Goal: Information Seeking & Learning: Check status

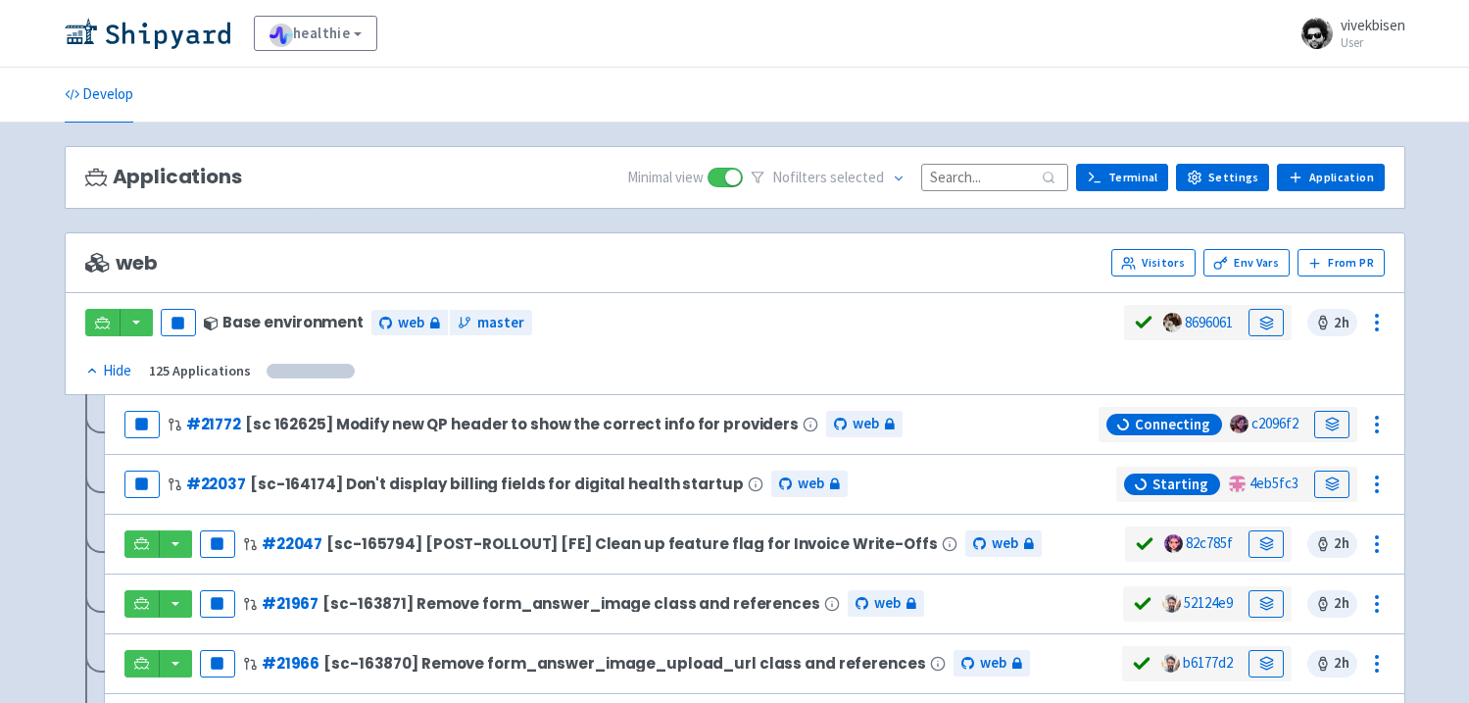
click at [1019, 184] on input at bounding box center [994, 177] width 147 height 26
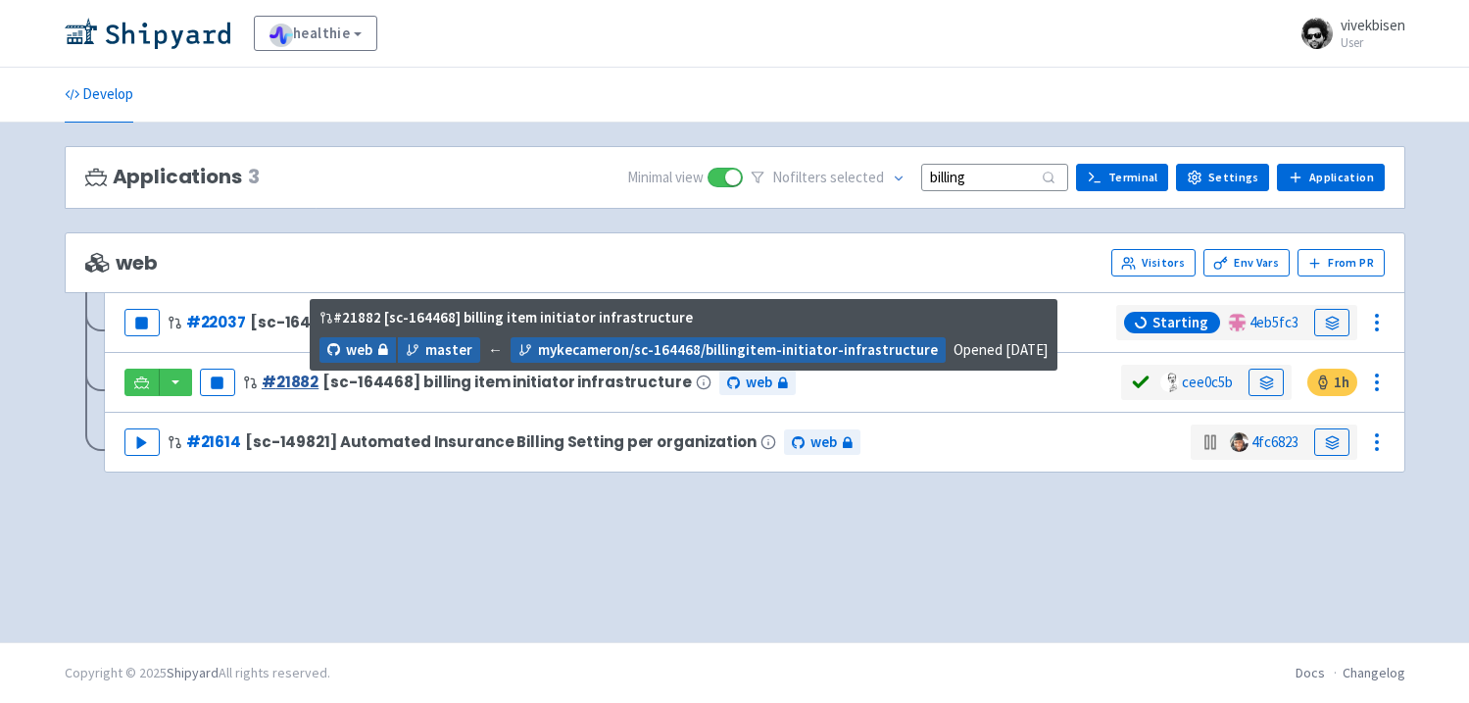
type input "billing"
click at [314, 378] on link "# 21882" at bounding box center [290, 381] width 57 height 21
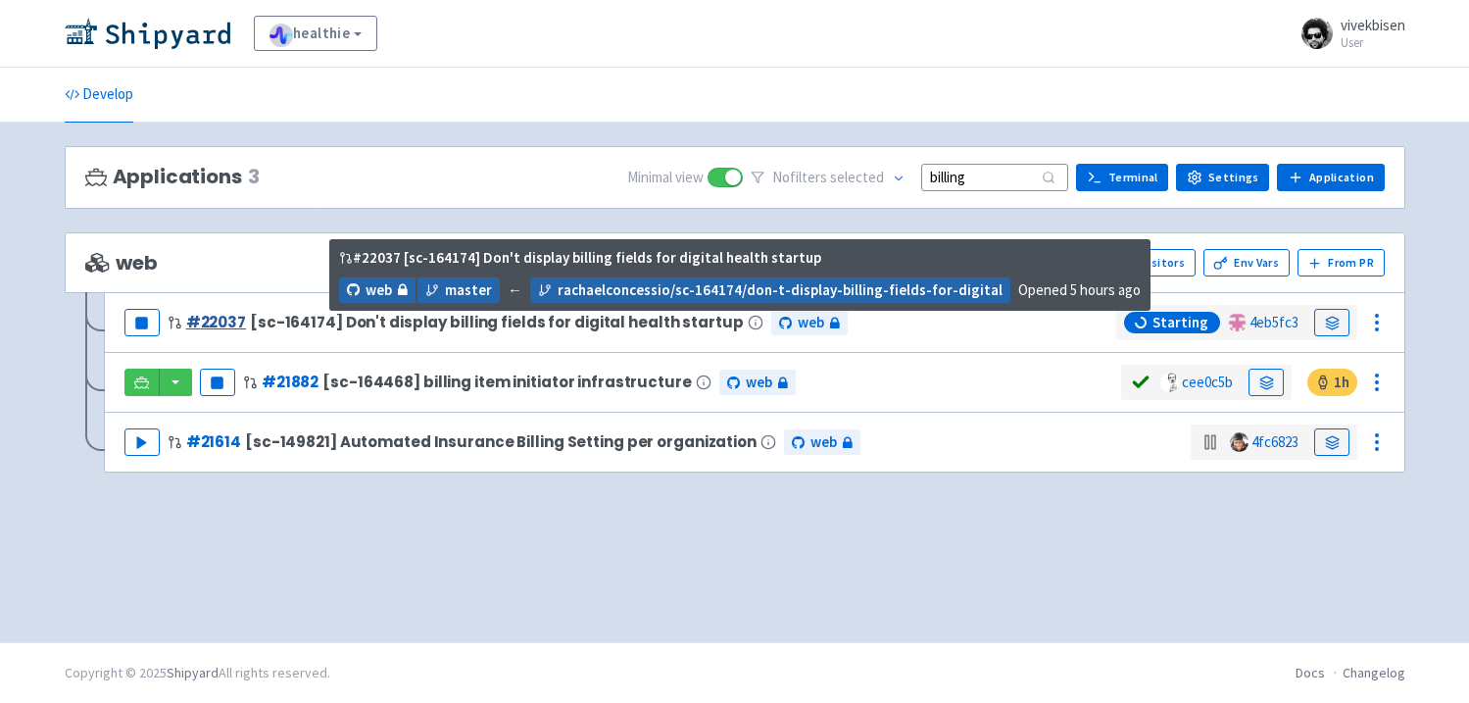
click at [210, 314] on link "# 22037" at bounding box center [216, 322] width 60 height 21
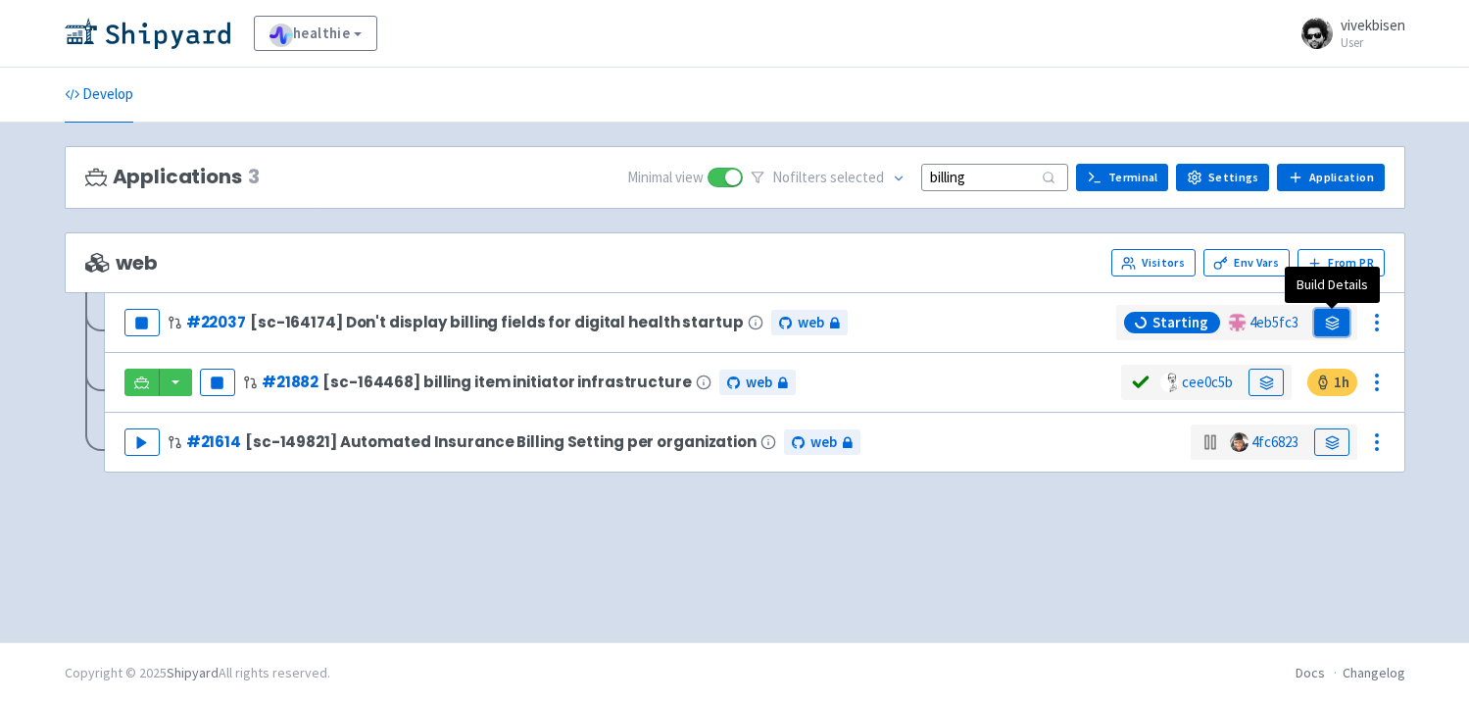
click at [1340, 315] on link at bounding box center [1331, 322] width 35 height 27
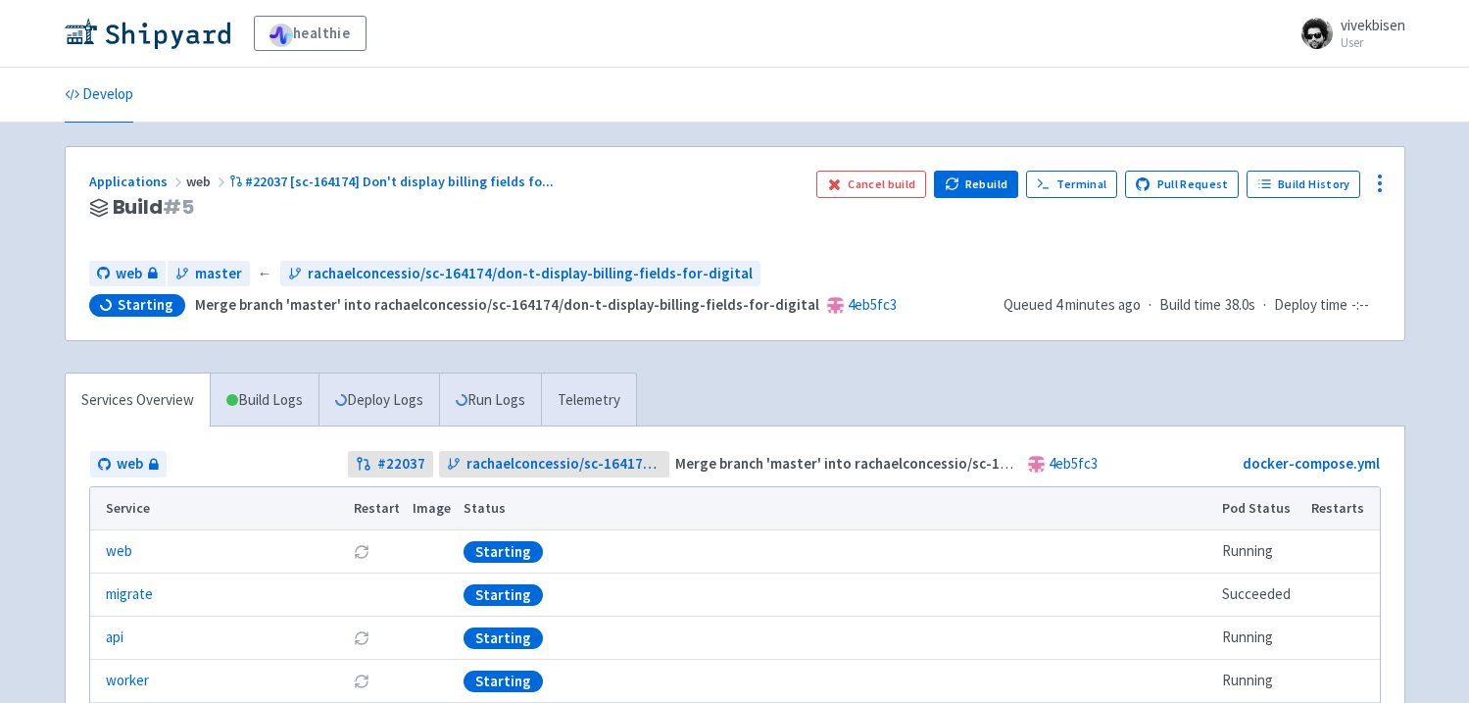
scroll to position [281, 0]
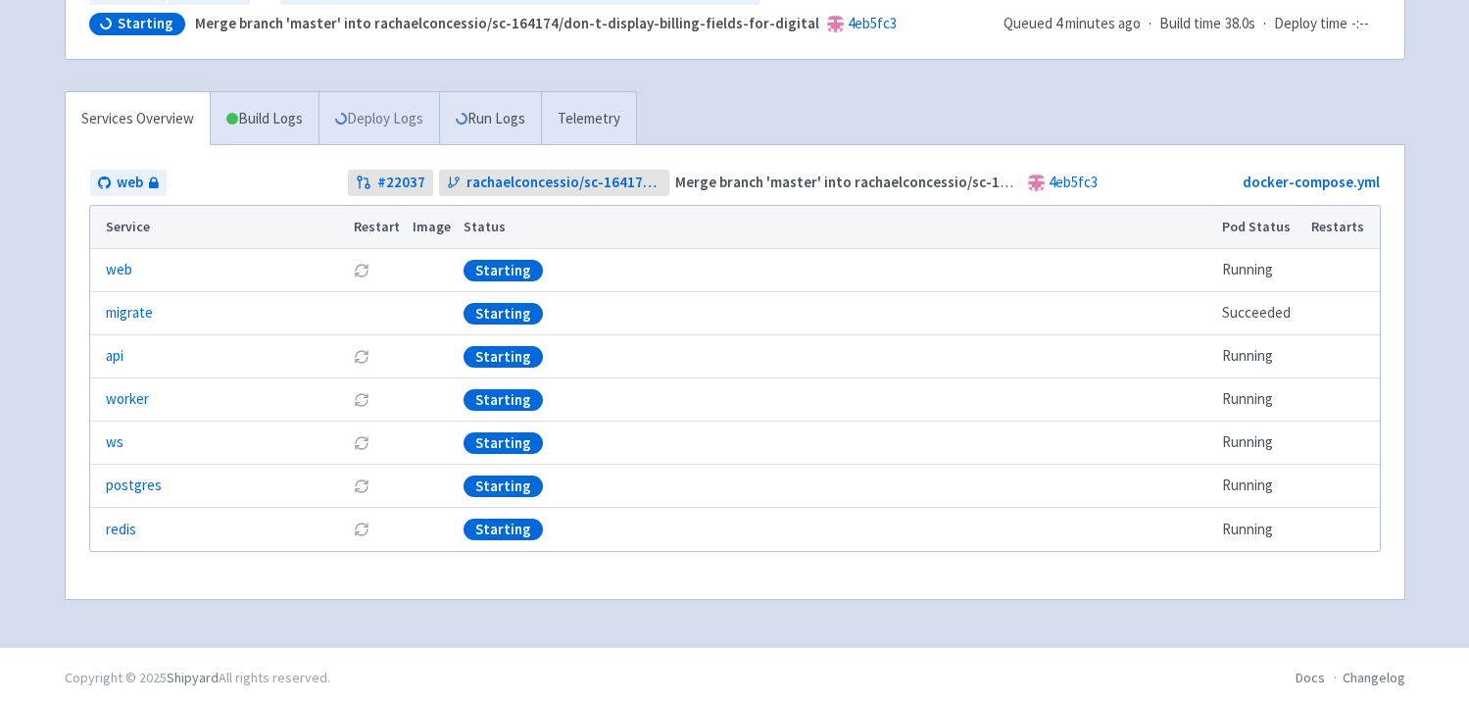
click at [375, 133] on link "Deploy Logs" at bounding box center [378, 119] width 121 height 54
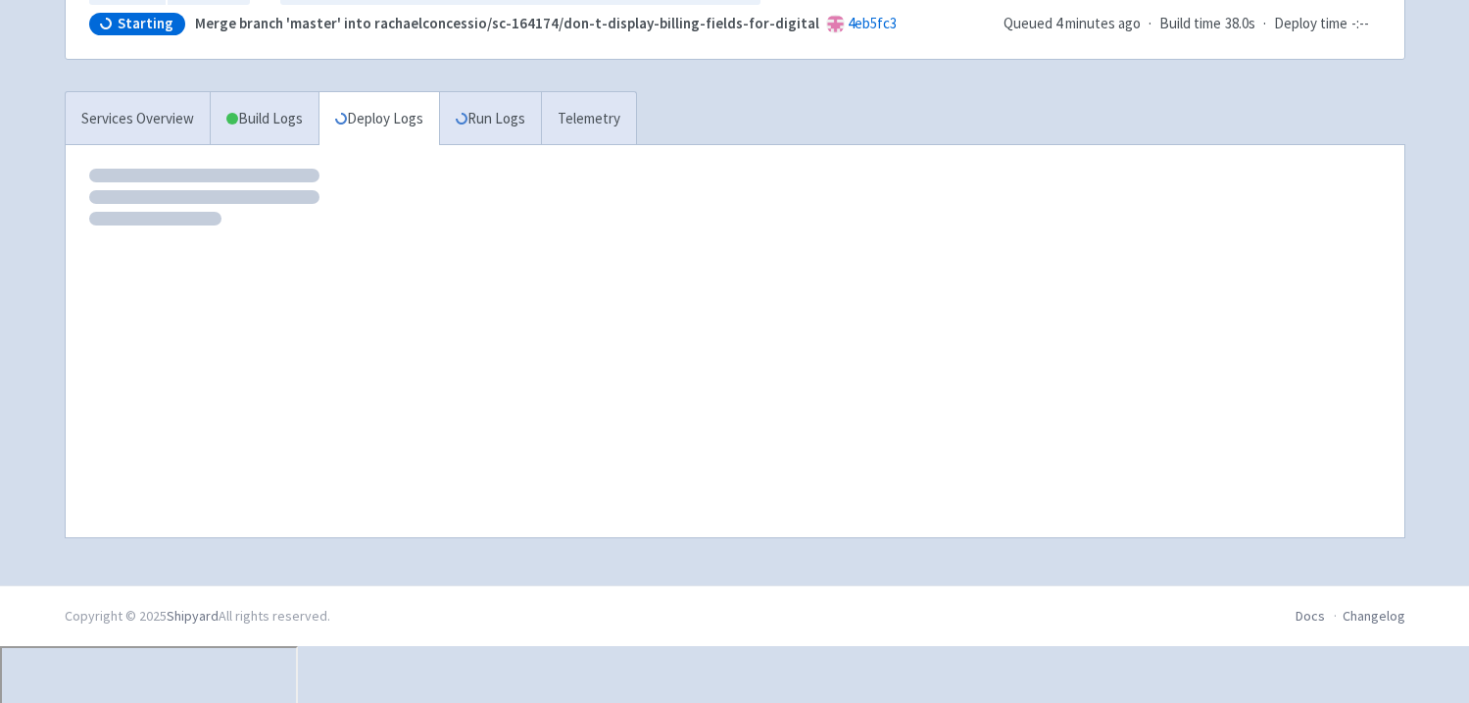
scroll to position [224, 0]
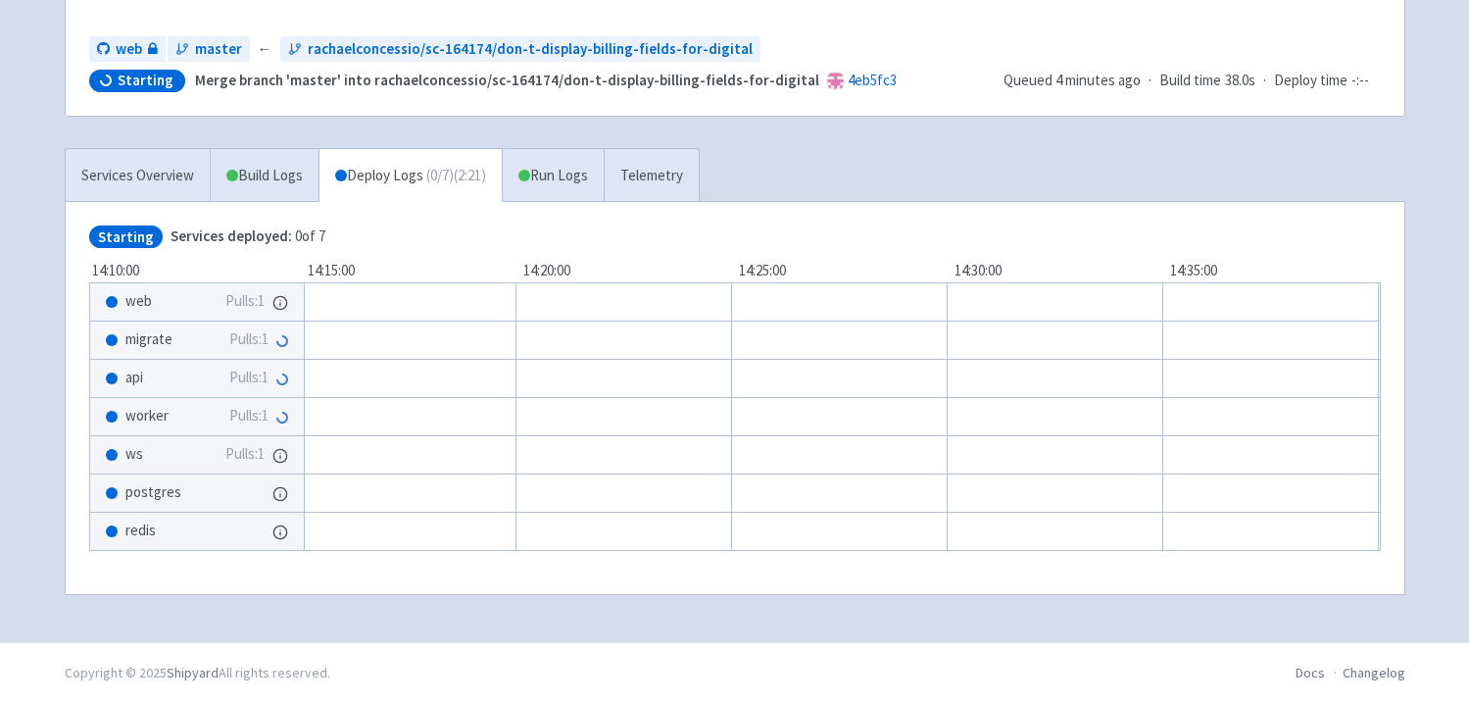
scroll to position [0, 231]
drag, startPoint x: 644, startPoint y: 541, endPoint x: 255, endPoint y: 523, distance: 389.4
click at [255, 528] on div "redis Show details 1 / 1 ⋅ Starting" at bounding box center [563, 530] width 1411 height 39
click at [565, 164] on link "Run Logs" at bounding box center [553, 176] width 102 height 54
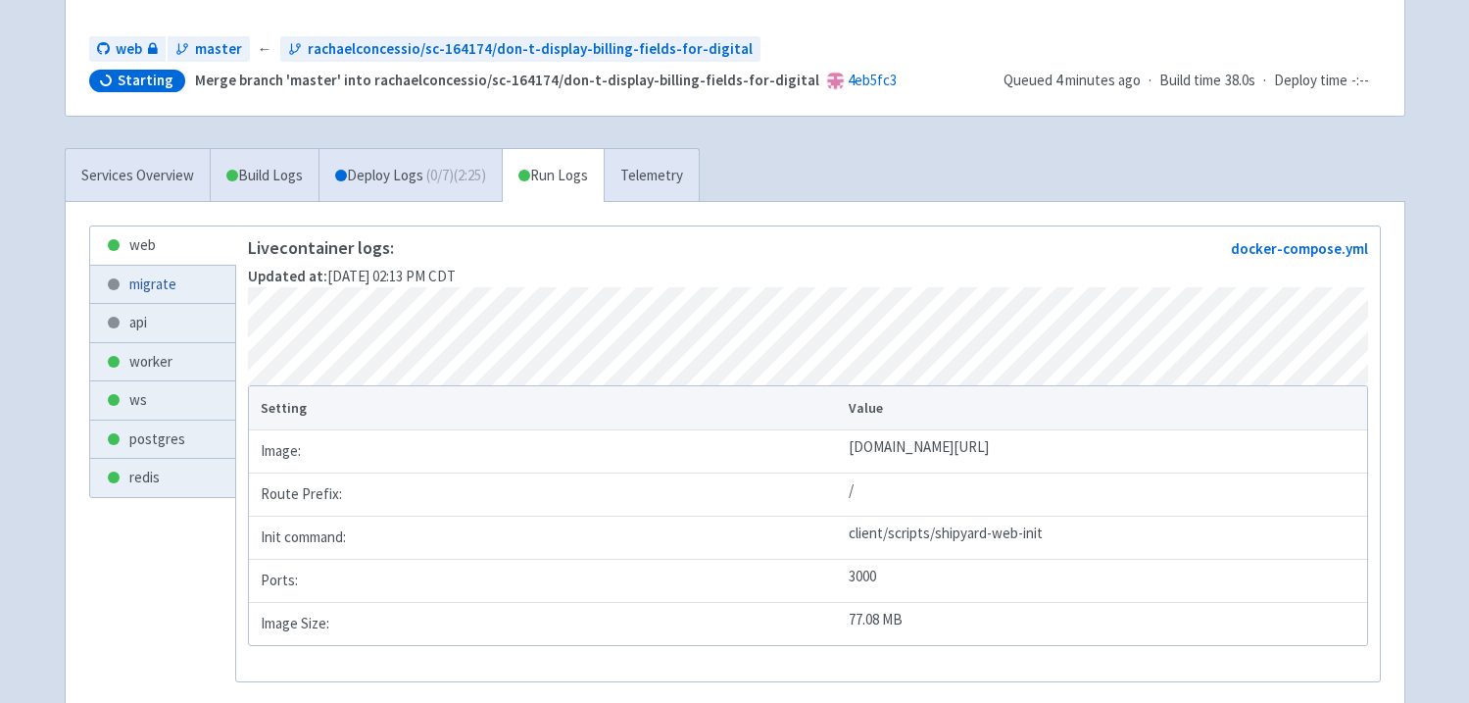
click at [142, 284] on link "migrate" at bounding box center [162, 285] width 145 height 38
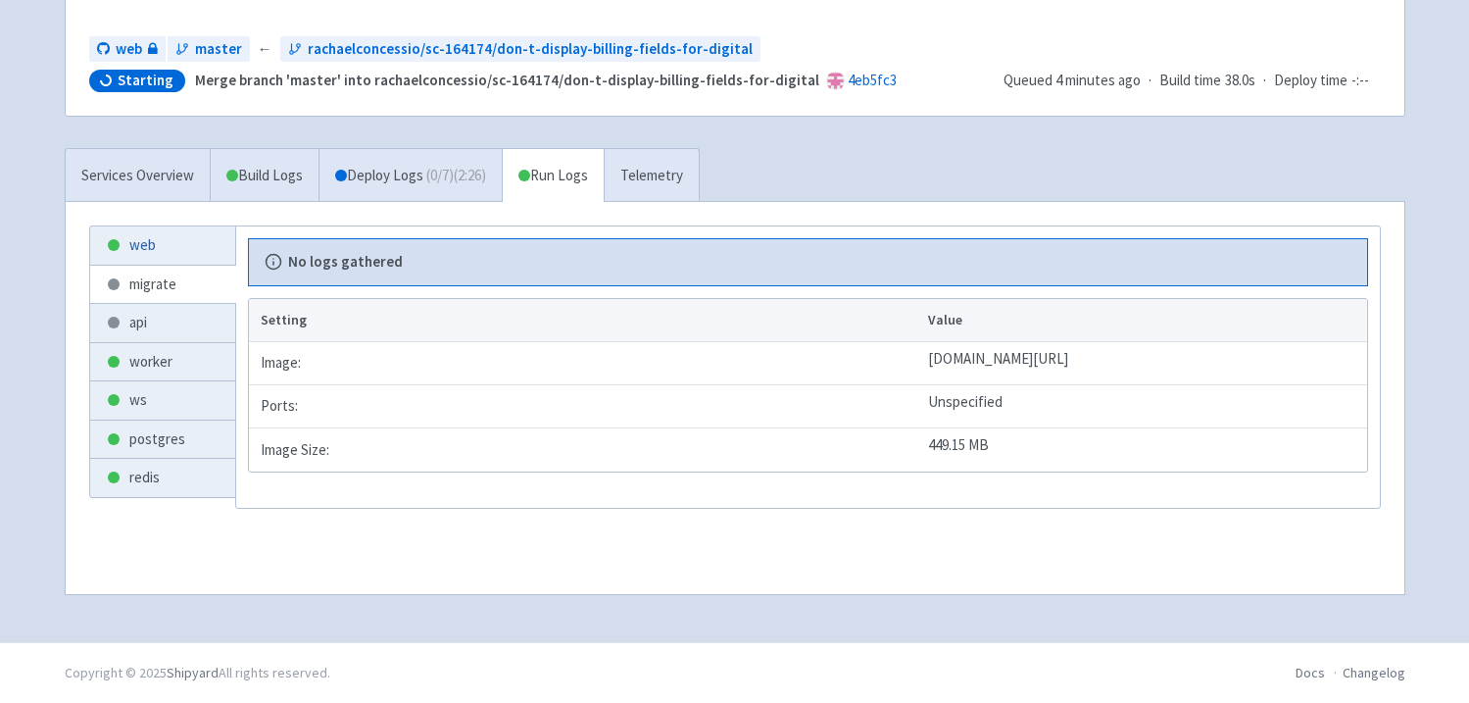
click at [190, 254] on link "web" at bounding box center [162, 245] width 145 height 38
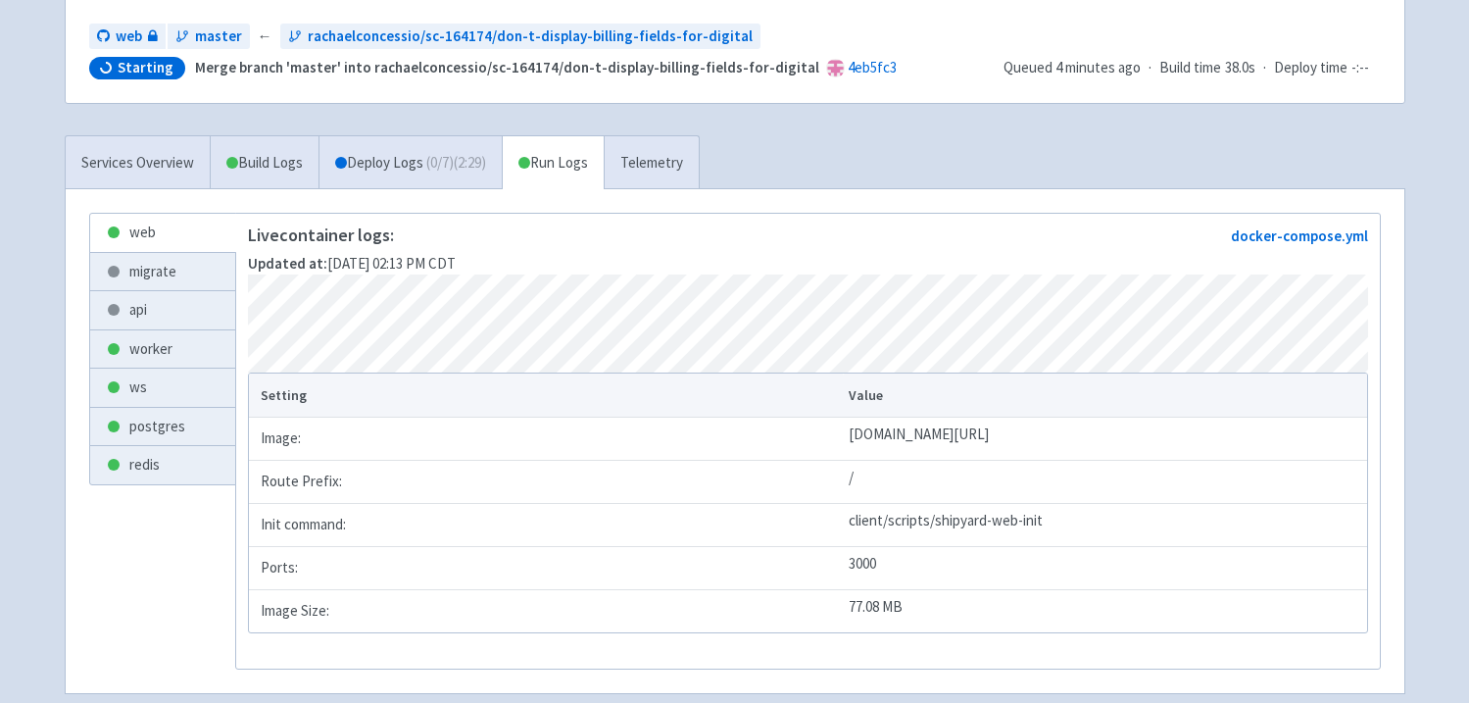
scroll to position [360, 0]
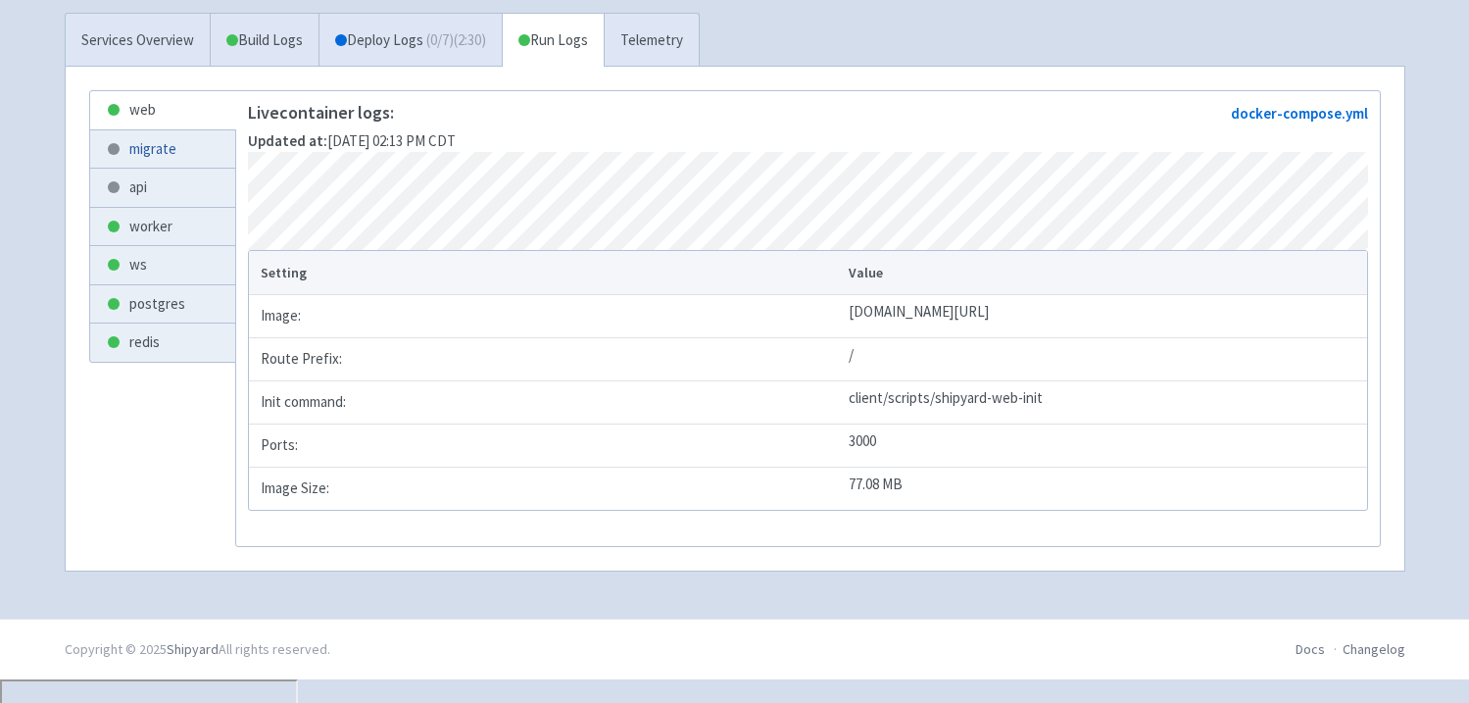
click at [149, 138] on link "migrate" at bounding box center [162, 149] width 145 height 38
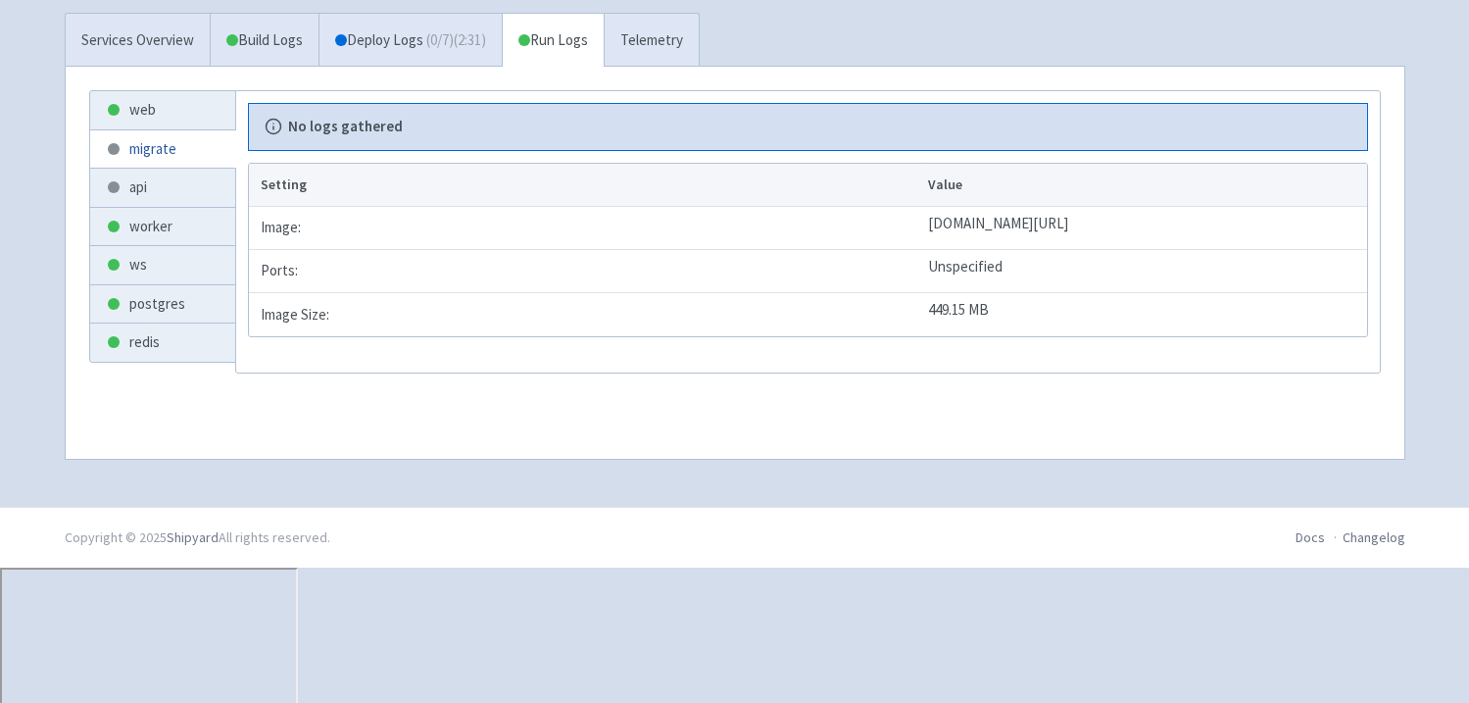
scroll to position [224, 0]
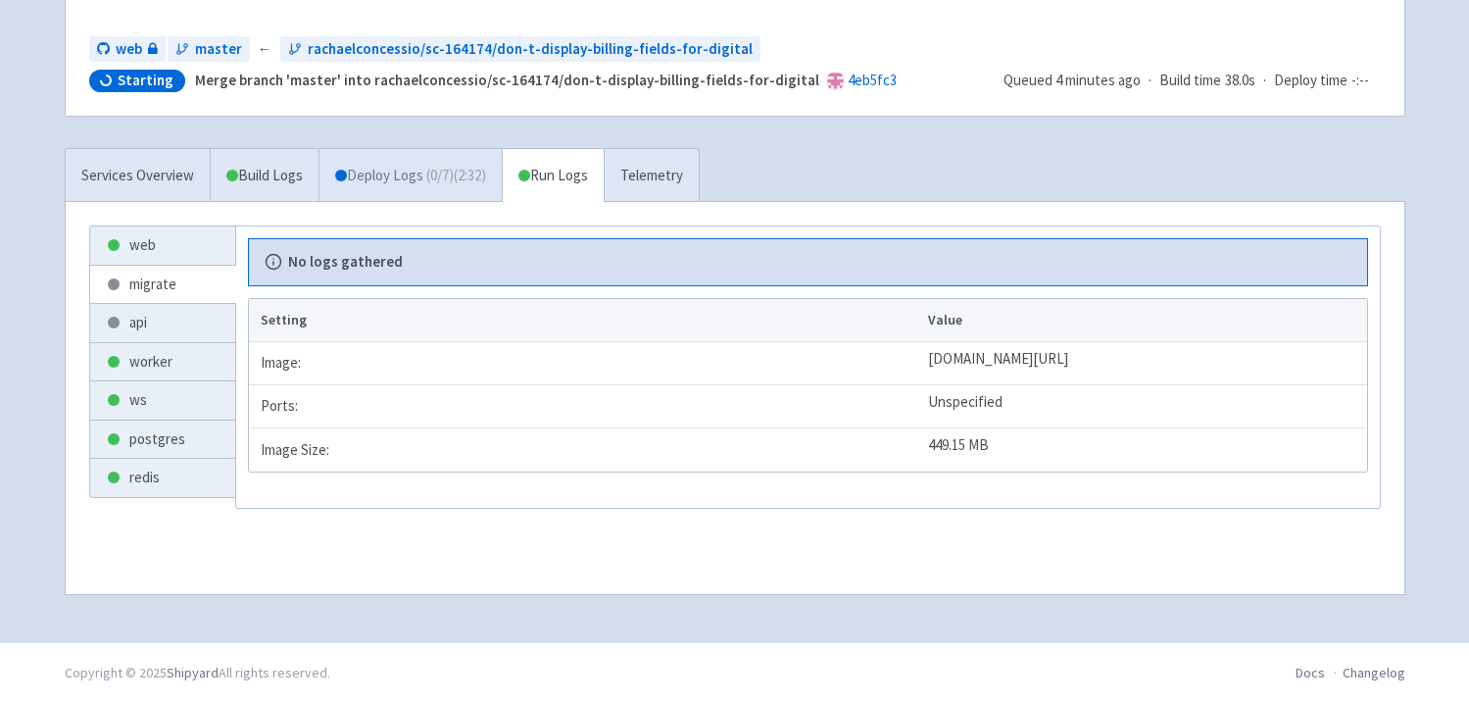
click at [398, 163] on link "Deploy Logs ( 0 / 7 ) (2:32)" at bounding box center [409, 176] width 183 height 54
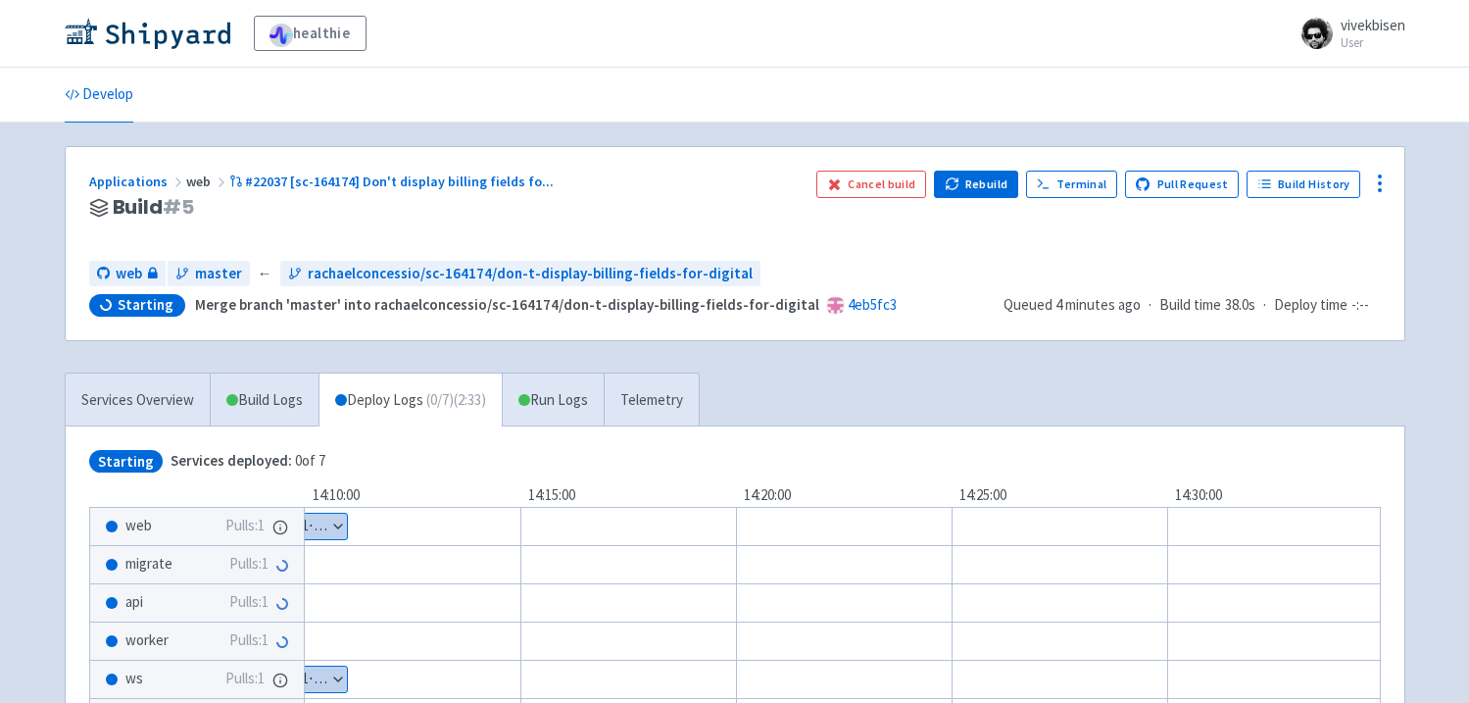
scroll to position [206, 0]
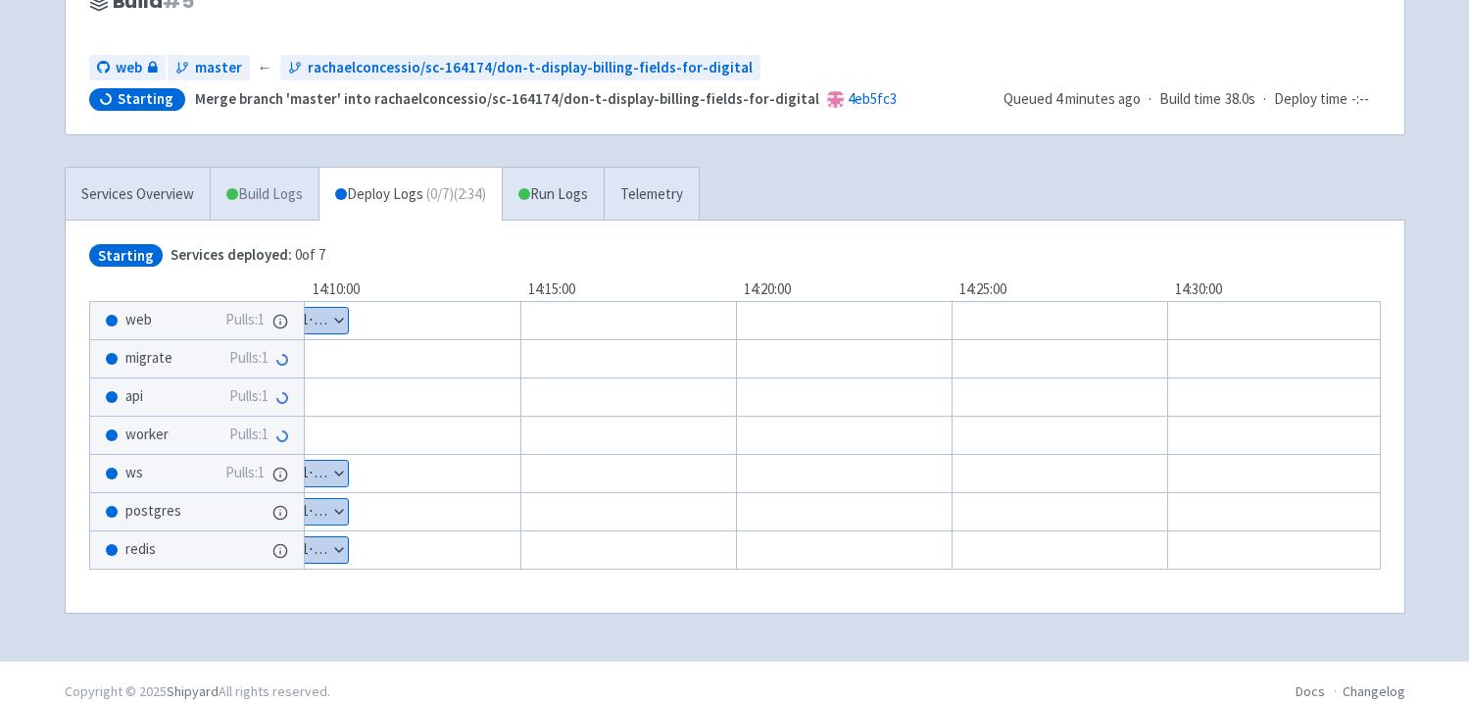
click at [249, 197] on link "Build Logs" at bounding box center [265, 195] width 108 height 54
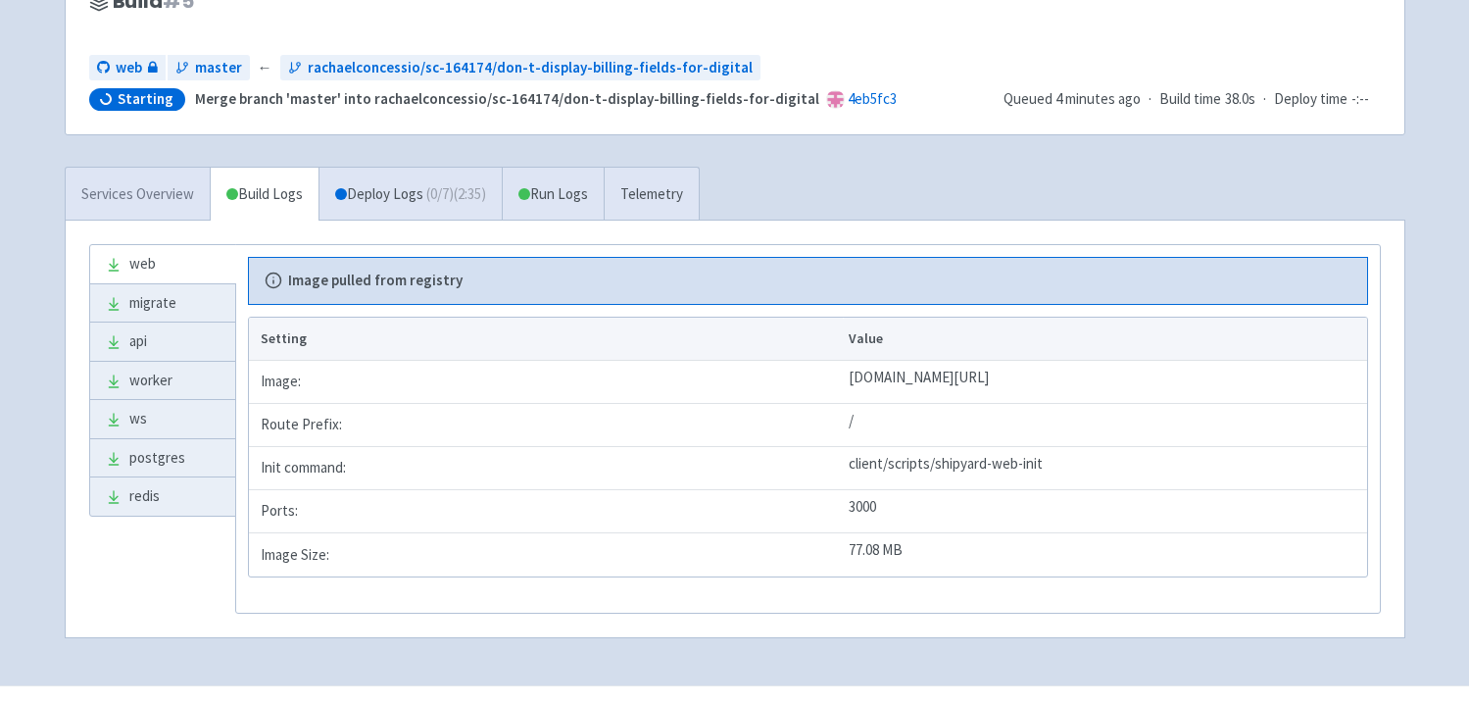
click at [176, 185] on link "Services Overview" at bounding box center [138, 195] width 144 height 54
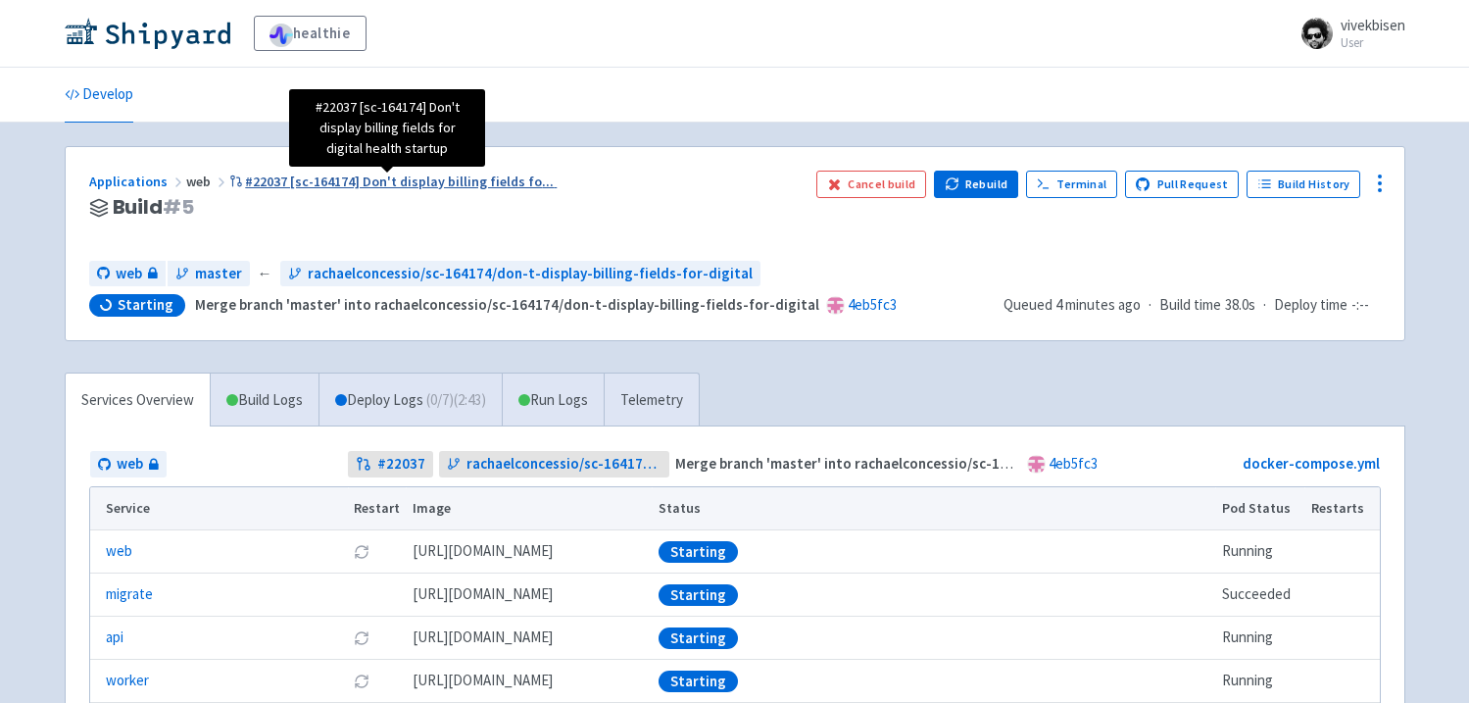
click at [338, 184] on span "#22037 [sc-164174] Don't display billing fields fo ..." at bounding box center [399, 181] width 309 height 18
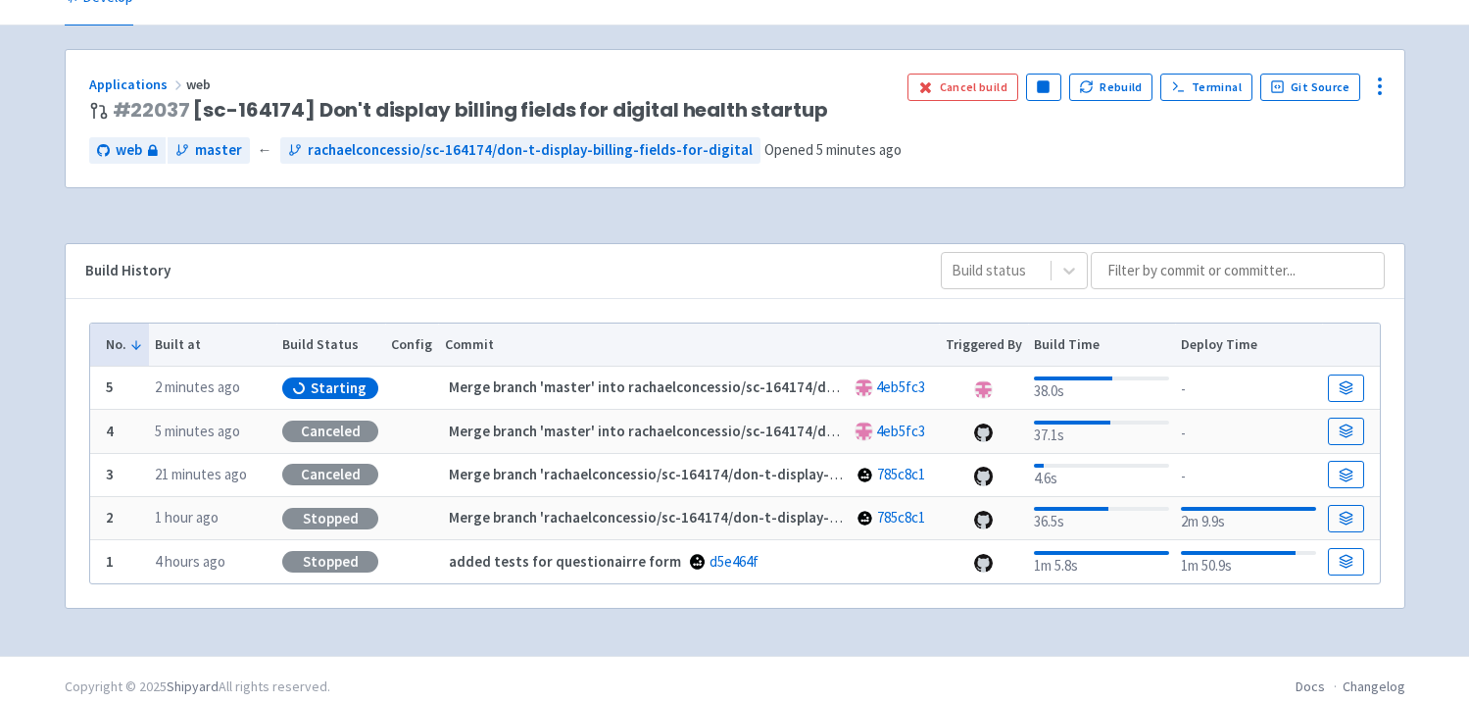
scroll to position [110, 0]
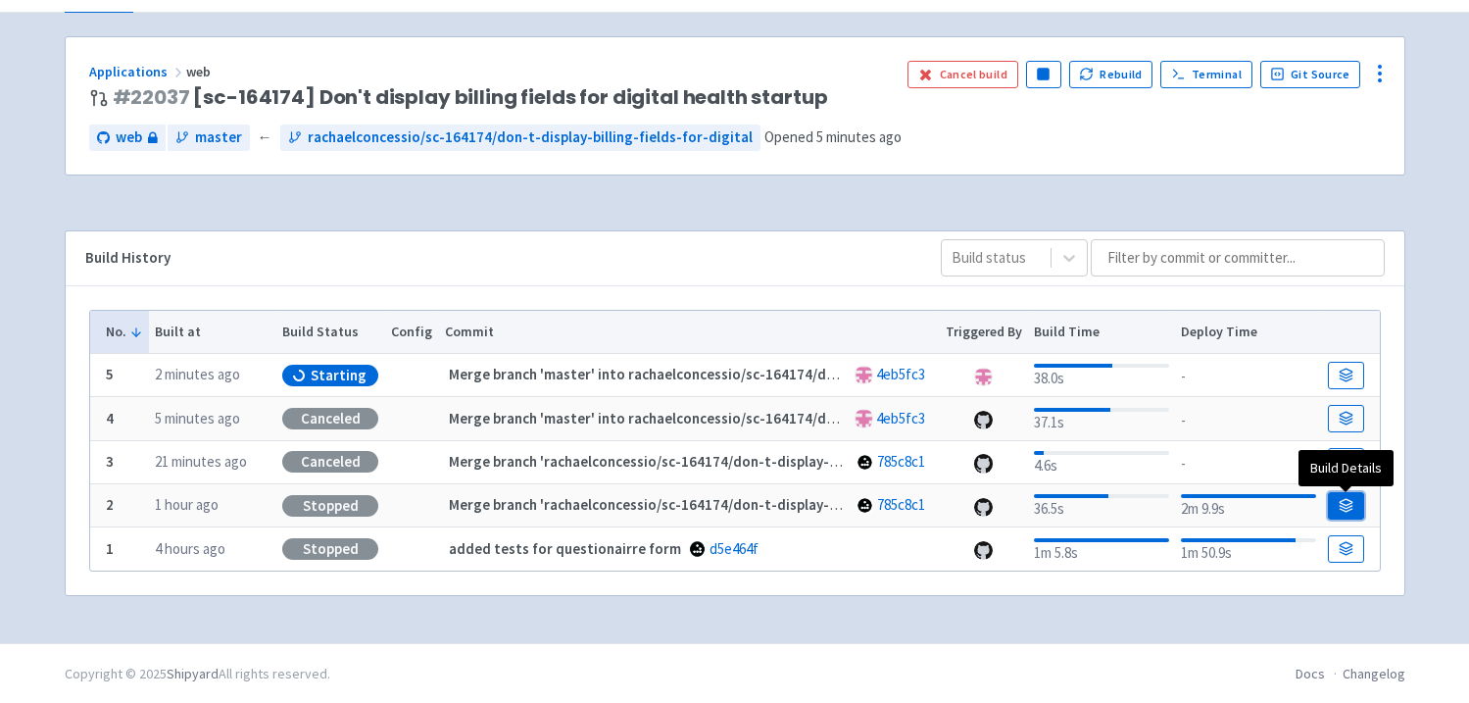
click at [1343, 495] on link at bounding box center [1345, 505] width 35 height 27
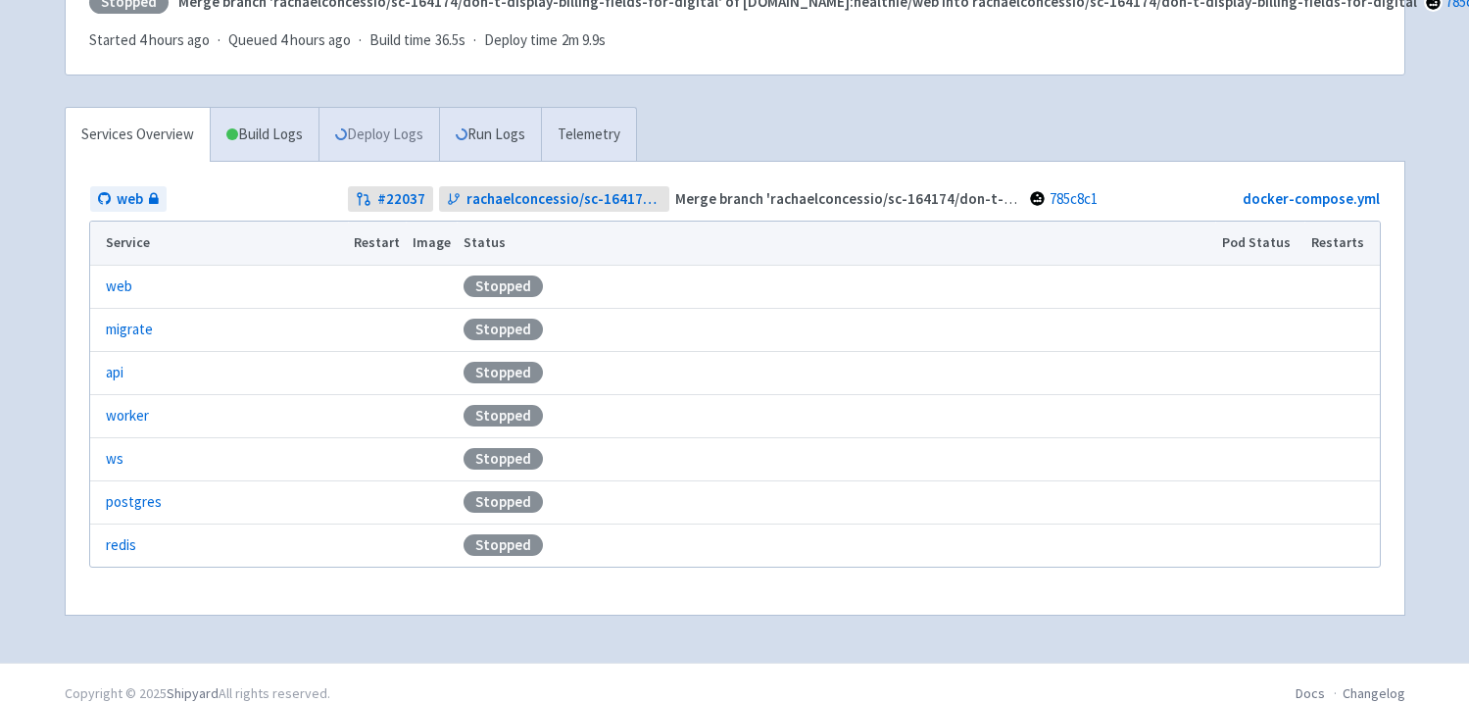
click at [380, 122] on link "Deploy Logs" at bounding box center [378, 135] width 121 height 54
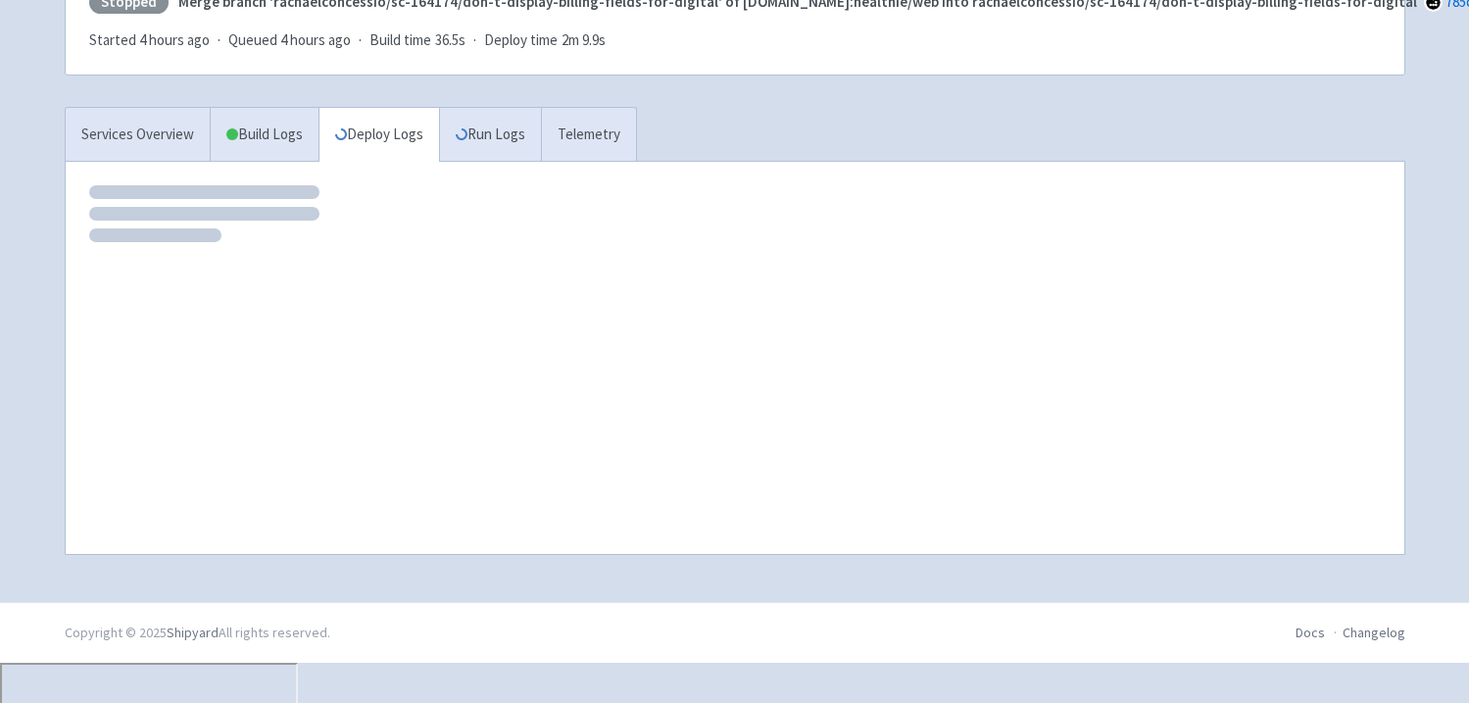
scroll to position [263, 0]
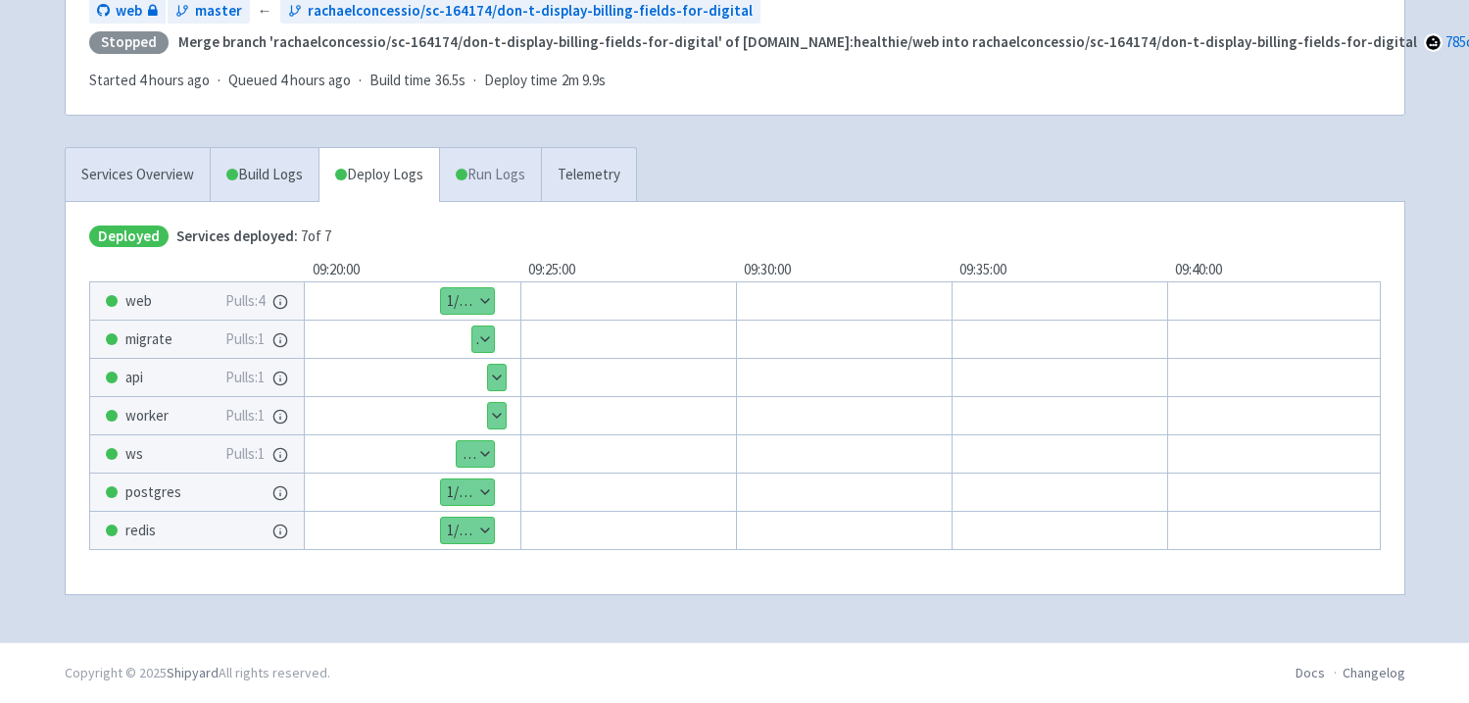
click at [484, 181] on link "Run Logs" at bounding box center [490, 175] width 102 height 54
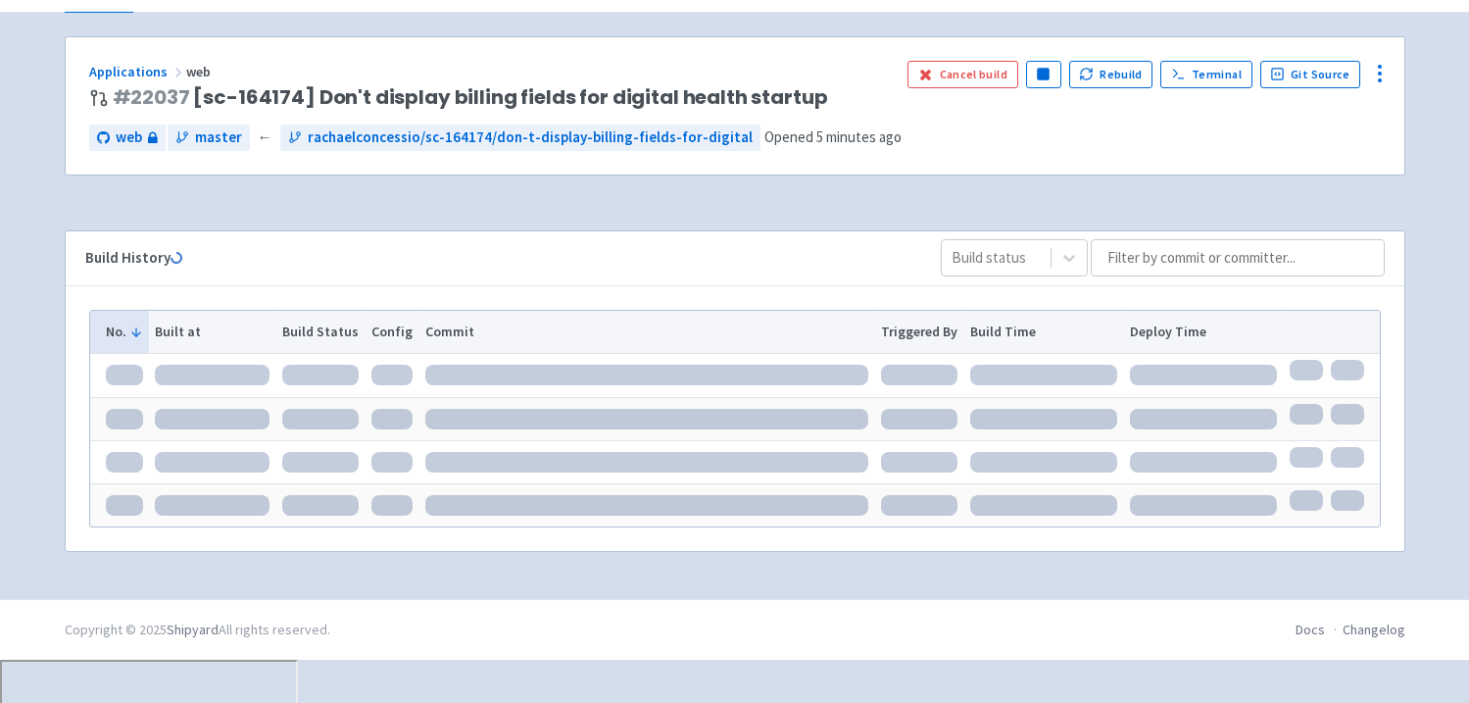
scroll to position [67, 0]
